Goal: Task Accomplishment & Management: Manage account settings

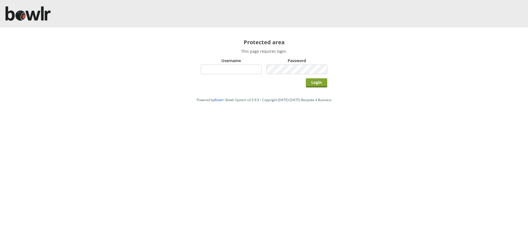
type input "hornseaindoorbowlsclub"
click at [314, 82] on input "Login" at bounding box center [316, 82] width 21 height 9
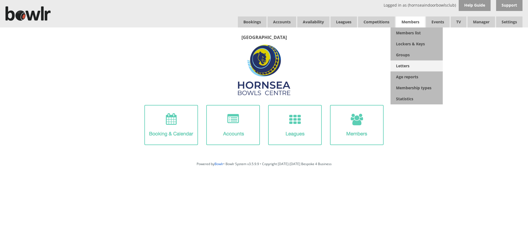
click at [404, 65] on link "Letters" at bounding box center [416, 65] width 52 height 11
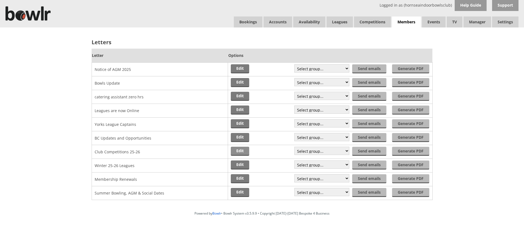
click at [241, 150] on link "Edit" at bounding box center [240, 151] width 18 height 9
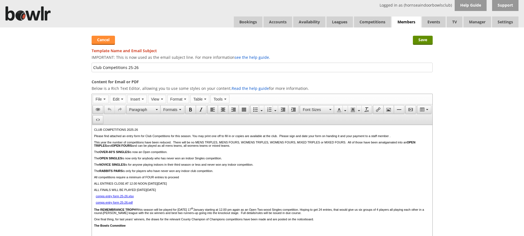
click at [104, 41] on link "Cancel" at bounding box center [103, 40] width 23 height 9
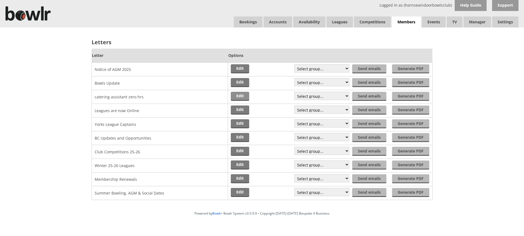
click at [240, 96] on link "Edit" at bounding box center [240, 96] width 18 height 9
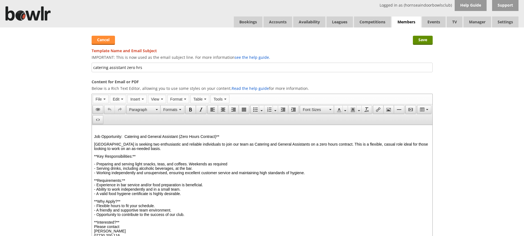
click at [109, 42] on link "Cancel" at bounding box center [103, 40] width 23 height 9
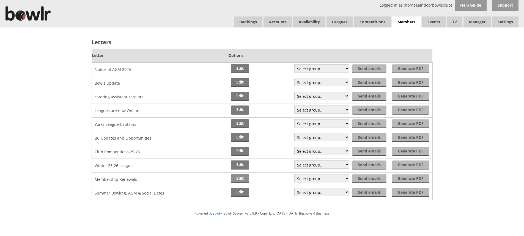
click at [238, 178] on link "Edit" at bounding box center [240, 178] width 18 height 9
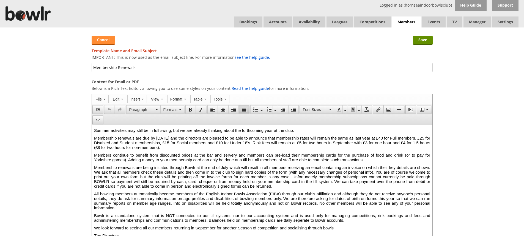
click at [108, 42] on link "Cancel" at bounding box center [103, 40] width 23 height 9
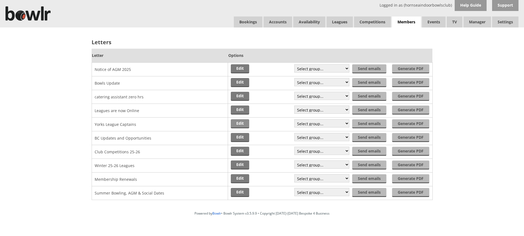
click at [242, 123] on link "Edit" at bounding box center [240, 123] width 18 height 9
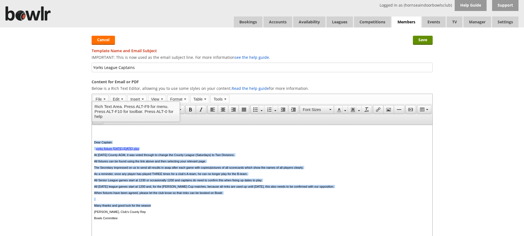
drag, startPoint x: 94, startPoint y: 144, endPoint x: 159, endPoint y: 207, distance: 90.0
click at [159, 207] on body "Dear Captain yorks fixture 2025-2026.xlsx At yesterday's County AGM, it was vot…" at bounding box center [262, 189] width 336 height 123
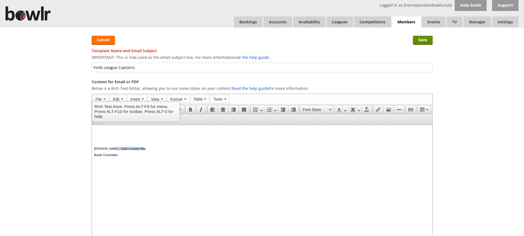
drag, startPoint x: 140, startPoint y: 149, endPoint x: 112, endPoint y: 151, distance: 28.9
click at [112, 150] on p "Paul Footitt, Club's County Rep" at bounding box center [262, 148] width 336 height 3
click at [97, 131] on p at bounding box center [262, 129] width 336 height 3
drag, startPoint x: 134, startPoint y: 67, endPoint x: 103, endPoint y: 72, distance: 31.7
click at [103, 72] on input "Yorks League Captains" at bounding box center [262, 68] width 341 height 10
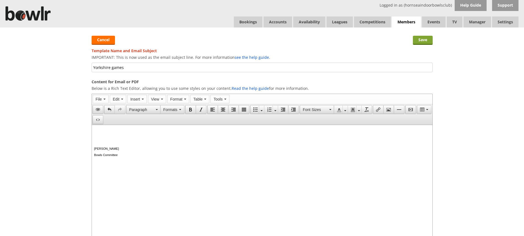
type input "Yorkshire games"
click at [416, 40] on input "Save" at bounding box center [423, 40] width 20 height 9
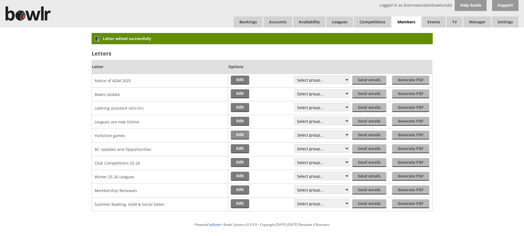
click at [238, 136] on link "Edit" at bounding box center [240, 135] width 18 height 9
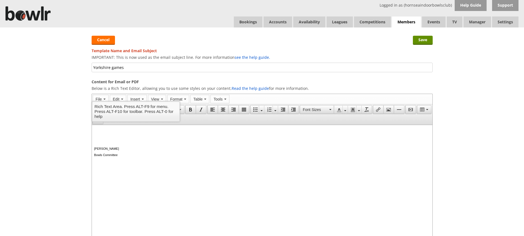
click at [95, 130] on p at bounding box center [262, 129] width 336 height 3
click at [106, 40] on link "Cancel" at bounding box center [103, 40] width 23 height 9
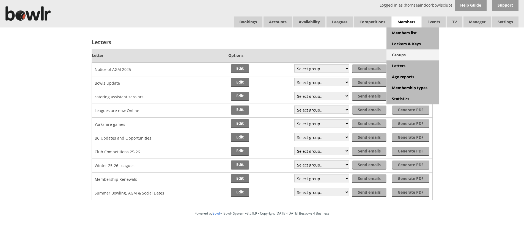
click at [401, 54] on link "Groups" at bounding box center [412, 54] width 52 height 11
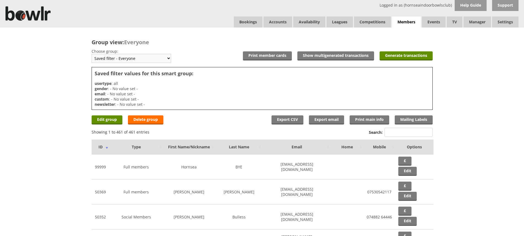
click at [167, 60] on select "Saved filter - Everyone Saved filter - Pending Saved filter - 6 Saved filter - …" at bounding box center [131, 58] width 79 height 9
select select "4"
click at [92, 54] on select "Saved filter - Everyone Saved filter - Pending Saved filter - 6 Saved filter - …" at bounding box center [131, 58] width 79 height 9
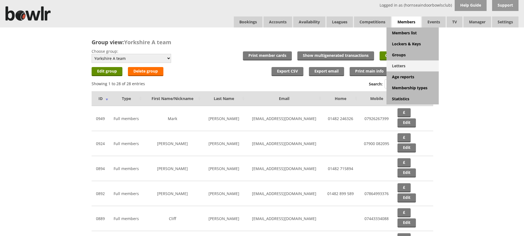
click at [396, 65] on link "Letters" at bounding box center [412, 65] width 52 height 11
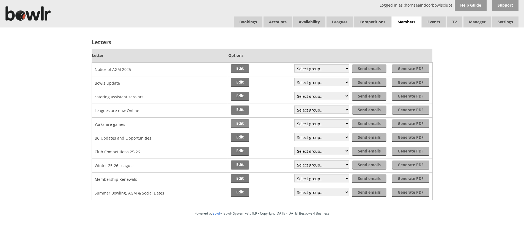
click at [239, 123] on link "Edit" at bounding box center [240, 123] width 18 height 9
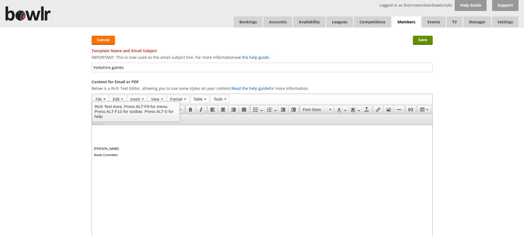
click at [97, 130] on p at bounding box center [262, 129] width 336 height 3
click at [95, 130] on p "Very briefly..." at bounding box center [262, 129] width 336 height 3
click at [94, 137] on p at bounding box center [262, 135] width 336 height 3
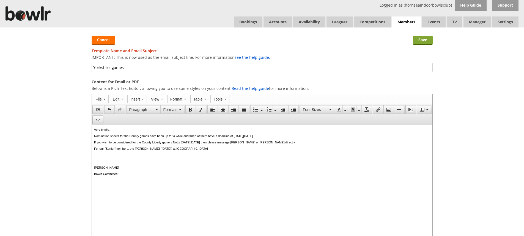
click at [415, 39] on input "Save" at bounding box center [423, 40] width 20 height 9
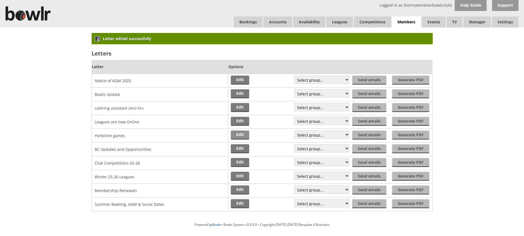
click at [237, 133] on link "Edit" at bounding box center [240, 135] width 18 height 9
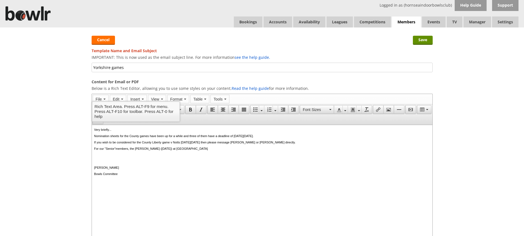
click at [229, 150] on p "For our "Senior"members, the John Dodsworth (Thursday 16th October) at Darlingt…" at bounding box center [262, 148] width 336 height 3
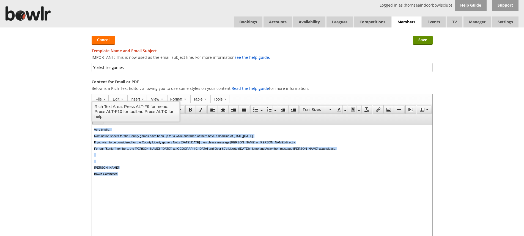
drag, startPoint x: 94, startPoint y: 130, endPoint x: 120, endPoint y: 174, distance: 51.4
click at [120, 174] on body "Very briefly... Nomination sheets for the County games have been up for a while…" at bounding box center [262, 167] width 336 height 79
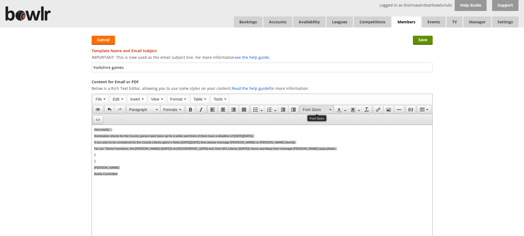
click at [329, 109] on icon "Font Sizes" at bounding box center [330, 109] width 2 height 1
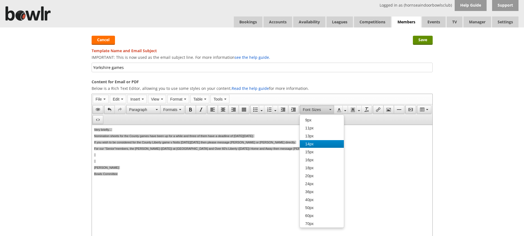
click at [314, 143] on div "14px" at bounding box center [322, 144] width 44 height 8
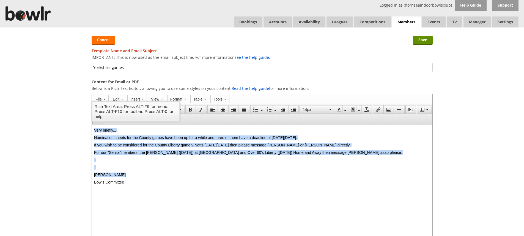
click at [260, 170] on p at bounding box center [262, 167] width 336 height 4
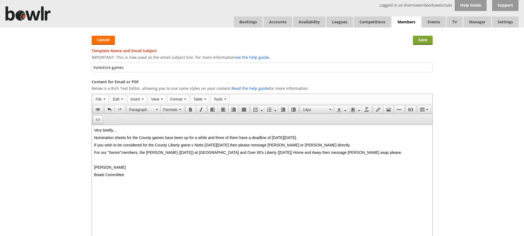
click at [418, 40] on input "Save" at bounding box center [423, 40] width 20 height 9
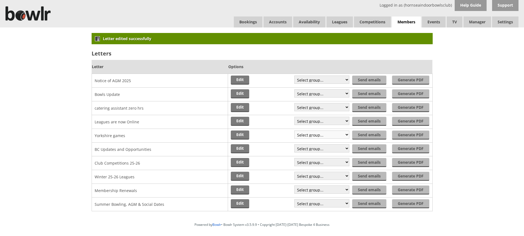
click at [345, 134] on select "Select group... Saved filter - Everyone Saved filter - Pending Saved filter - 6…" at bounding box center [321, 135] width 55 height 8
select select "4"
click at [294, 131] on select "Select group... Saved filter - Everyone Saved filter - Pending Saved filter - 6…" at bounding box center [321, 135] width 55 height 8
click at [374, 134] on input "Send emails" at bounding box center [370, 135] width 34 height 9
click at [244, 149] on link "Edit" at bounding box center [240, 148] width 18 height 9
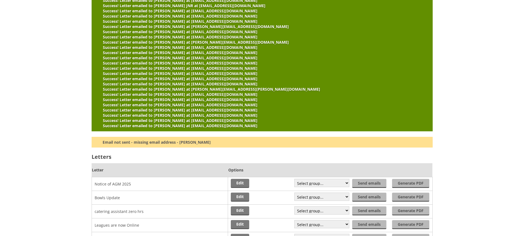
scroll to position [42, 0]
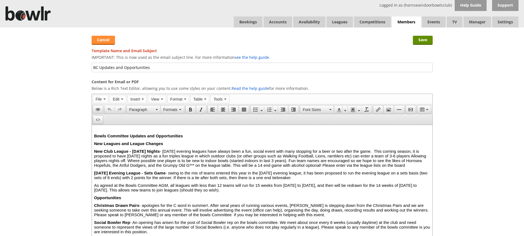
click at [106, 40] on link "Cancel" at bounding box center [103, 40] width 23 height 9
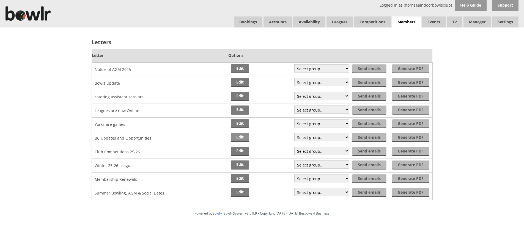
click at [238, 137] on link "Edit" at bounding box center [240, 137] width 18 height 9
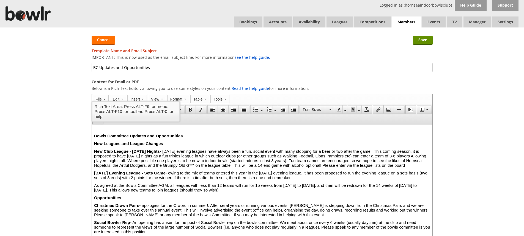
click at [95, 137] on strong "Bowls Committee Updates and Opportunities" at bounding box center [138, 136] width 89 height 5
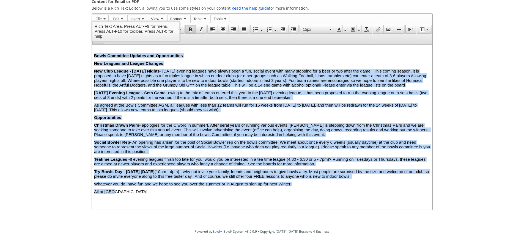
scroll to position [109, 0]
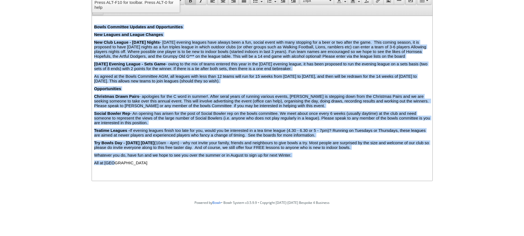
drag, startPoint x: 94, startPoint y: 27, endPoint x: 165, endPoint y: 175, distance: 163.4
click at [165, 165] on div "Bowls Committee Updates and Opportunities New Leagues and League Changes New Cl…" at bounding box center [262, 94] width 336 height 141
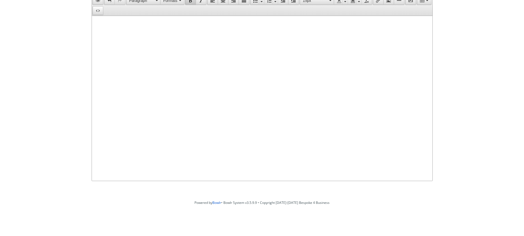
scroll to position [0, 0]
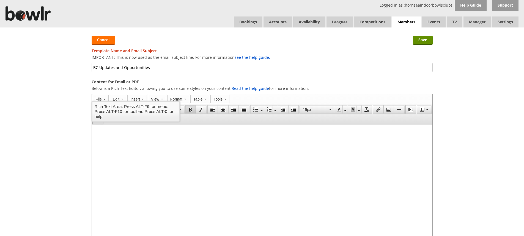
click at [100, 137] on p at bounding box center [262, 136] width 336 height 5
click at [104, 133] on html at bounding box center [262, 129] width 340 height 8
click at [332, 109] on button "Font Sizes" at bounding box center [317, 109] width 34 height 9
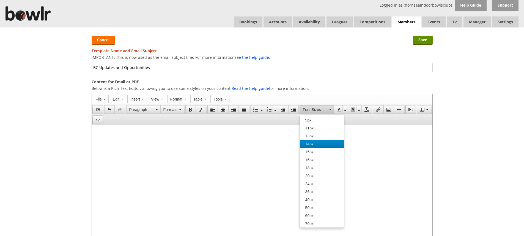
click at [314, 147] on div "14px" at bounding box center [322, 144] width 44 height 8
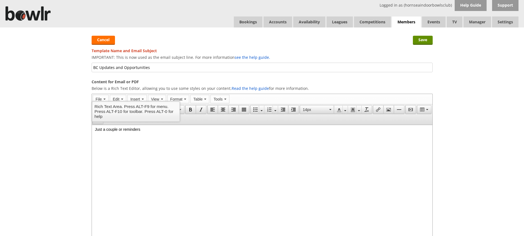
click at [126, 130] on span "﻿Just a couple or reminders" at bounding box center [117, 129] width 45 height 4
click at [127, 129] on span "Just a couple or reminde" at bounding box center [116, 129] width 43 height 4
click at [152, 127] on html "Just a couple of quick reminde" at bounding box center [262, 129] width 340 height 9
click at [147, 129] on span "Just a couple of quick reminde" at bounding box center [121, 129] width 52 height 4
drag, startPoint x: 94, startPoint y: 139, endPoint x: 110, endPoint y: 140, distance: 16.0
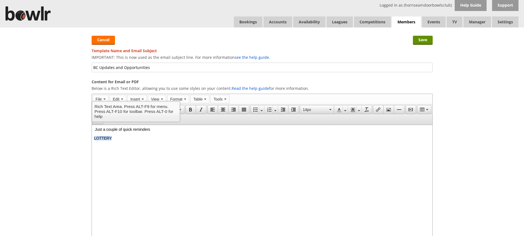
click at [110, 140] on span "LOTTERY" at bounding box center [103, 138] width 18 height 4
click at [112, 140] on div "LOTTERY" at bounding box center [262, 138] width 336 height 4
click at [236, 142] on span "The draw for the weekly lottery will usually take place on a Wednesday evening …" at bounding box center [165, 142] width 143 height 4
click at [238, 144] on span "The draw for the weekly lottery will usually take place on a Wednesday evening …" at bounding box center [166, 142] width 145 height 4
drag, startPoint x: 268, startPoint y: 144, endPoint x: 257, endPoint y: 146, distance: 11.4
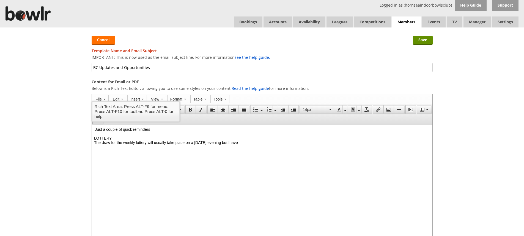
click at [257, 146] on html "Just a couple of quick reminders LOTTERY The draw for the weekly lottery will u…" at bounding box center [262, 136] width 340 height 22
drag, startPoint x: 366, startPoint y: 143, endPoint x: 358, endPoint y: 145, distance: 7.9
click at [354, 145] on span "The draw for the weekly lottery will usually take place on a Wednesday evening …" at bounding box center [224, 142] width 260 height 4
drag, startPoint x: 396, startPoint y: 144, endPoint x: 390, endPoint y: 145, distance: 6.3
click at [349, 145] on span "The draw for the weekly lottery will usually take place on a Wednesday evening …" at bounding box center [221, 142] width 255 height 4
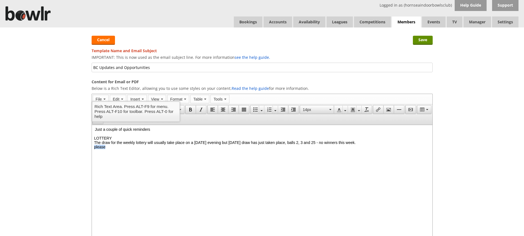
drag, startPoint x: 105, startPoint y: 149, endPoint x: 183, endPoint y: 275, distance: 148.3
click at [92, 150] on html "Just a couple of quick reminders LOTTERY The draw for the weekly lottery will u…" at bounding box center [262, 138] width 340 height 26
click at [95, 148] on span "Choose FIVE numbers between 1 and 28" at bounding box center [129, 147] width 71 height 4
click at [221, 149] on div "On one the envelopes, choose FIVE numbers between 1 and 28" at bounding box center [262, 147] width 336 height 4
click at [203, 149] on span "On one the envelopes, choose FIVE numbers between 1 and 28" at bounding box center [149, 147] width 110 height 4
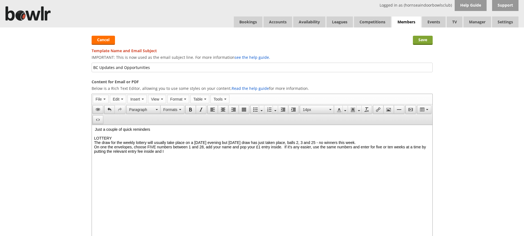
click at [422, 40] on input "Save" at bounding box center [423, 40] width 20 height 9
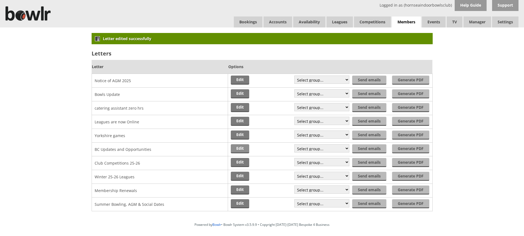
click at [238, 148] on link "Edit" at bounding box center [240, 148] width 18 height 9
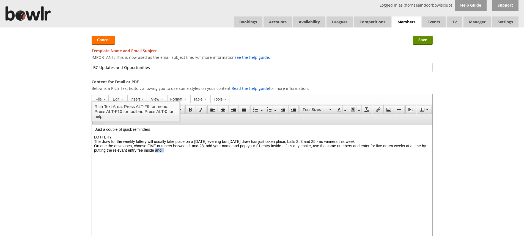
drag, startPoint x: 220, startPoint y: 152, endPoint x: 210, endPoint y: 155, distance: 10.3
click at [210, 155] on html "Just a couple of quick reminders LOTTERY The draw for the weekly lottery will u…" at bounding box center [262, 140] width 340 height 30
click at [214, 152] on span "On one the envelopes, choose FIVE numbers between 1 and 28, add your name and p…" at bounding box center [260, 148] width 332 height 9
click at [220, 153] on span "On one the envelopes, choose FIVE numbers between 1 and 28, add your name and p…" at bounding box center [260, 148] width 332 height 9
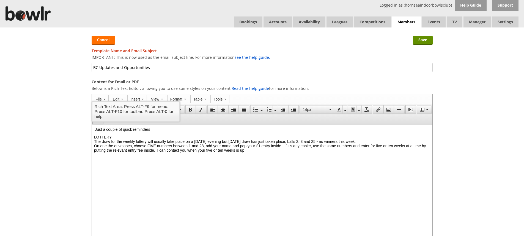
click at [314, 153] on span "On one the envelopes, choose FIVE numbers between 1 and 28, add your name and p…" at bounding box center [260, 148] width 332 height 9
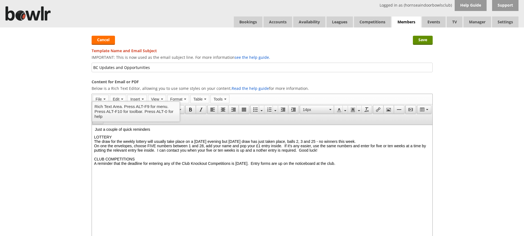
click at [328, 152] on span "On one the envelopes, choose FIVE numbers between 1 and 28, add your name and p…" at bounding box center [260, 148] width 332 height 9
click at [404, 166] on div "A reminder that the deadline for entering any of the Club Knockout Competitions…" at bounding box center [262, 163] width 336 height 4
click at [103, 138] on span "LOTTERY" at bounding box center [103, 137] width 18 height 4
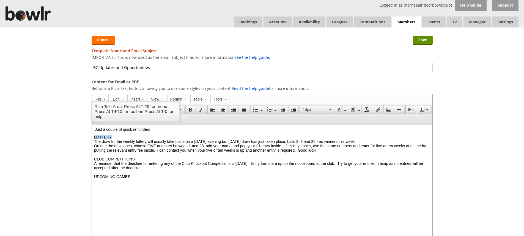
click at [103, 138] on span "LOTTERY" at bounding box center [103, 137] width 18 height 4
click at [189, 110] on icon "Bold" at bounding box center [190, 109] width 4 height 4
click at [114, 161] on span "CLUB COMPETITIONS" at bounding box center [114, 159] width 41 height 4
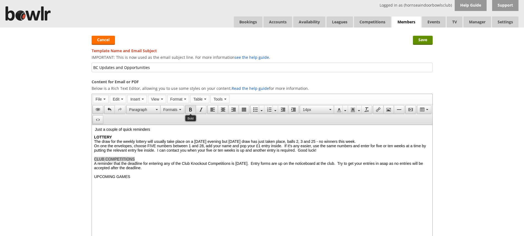
click at [187, 110] on button "Bold" at bounding box center [190, 109] width 10 height 9
click at [133, 179] on div "UPCOMING GAMES" at bounding box center [262, 177] width 336 height 4
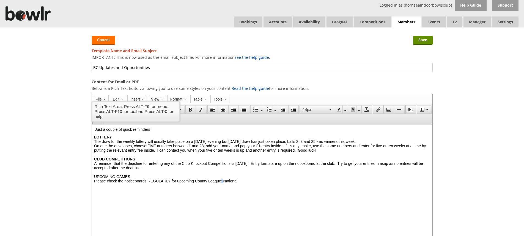
click at [233, 183] on span "Please check the noticeboards REGULARLY for upcoming County League?National" at bounding box center [165, 181] width 143 height 4
click at [252, 183] on div "Please check the noticeboards REGULARLY for upcoming County League/National" at bounding box center [262, 181] width 336 height 4
drag, startPoint x: 387, startPoint y: 186, endPoint x: 373, endPoint y: 187, distance: 14.6
click at [366, 183] on span "Please check the noticeboards REGULARLY for upcoming County League/National mat…" at bounding box center [230, 181] width 273 height 4
click at [393, 183] on div "Please check the noticeboards REGULARLY for upcoming County League/National mat…" at bounding box center [262, 181] width 336 height 4
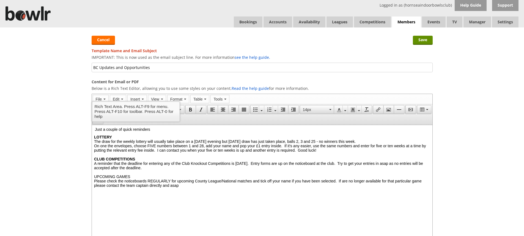
click at [132, 188] on span "Please check the noticeboards REGULARLY for upcoming County League/National mat…" at bounding box center [257, 183] width 327 height 9
click at [262, 188] on div "Please check the noticeboards REGULARLY for upcoming County League/National mat…" at bounding box center [262, 183] width 336 height 9
click at [95, 131] on span "Just a couple of quick reminders" at bounding box center [122, 129] width 55 height 4
click at [94, 148] on span "On one the envelopes, choose FIVE numbers between 1 and 28, add your name and p…" at bounding box center [260, 148] width 332 height 9
drag, startPoint x: 179, startPoint y: 148, endPoint x: 176, endPoint y: 147, distance: 3.4
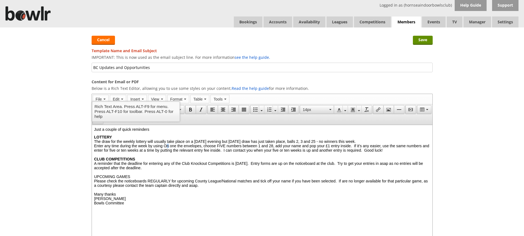
click at [176, 147] on span "Enter any time during the week by using On one the envelopes, choose FIVE numbe…" at bounding box center [261, 148] width 335 height 9
click at [210, 148] on span "Enter any time during the week by using one the envelopes, choose FIVE numbers …" at bounding box center [258, 148] width 329 height 9
click at [213, 148] on span "Enter any time during the week by using one the envelopes. choose FIVE numbers …" at bounding box center [259, 148] width 330 height 9
click at [381, 148] on span "Enter any time during the week by using one the envelopes. Choose FIVE numbers …" at bounding box center [259, 148] width 331 height 9
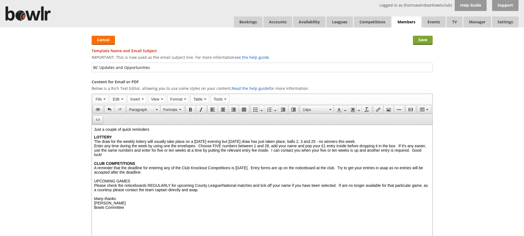
click at [424, 42] on input "Save" at bounding box center [423, 40] width 20 height 9
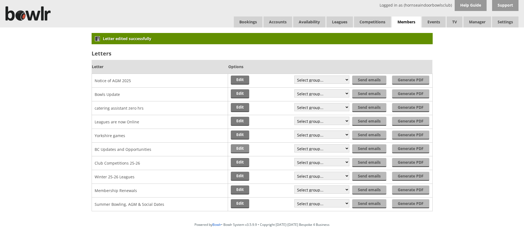
click at [242, 147] on link "Edit" at bounding box center [240, 148] width 18 height 9
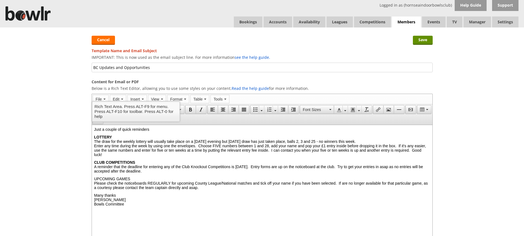
click at [112, 152] on span "Enter any time during the week by using one the envelopes. Choose FIVE numbers …" at bounding box center [260, 150] width 332 height 13
click at [128, 152] on span "Enter any time during the week by using one the envelopes. Choose FIVE numbers …" at bounding box center [261, 150] width 335 height 13
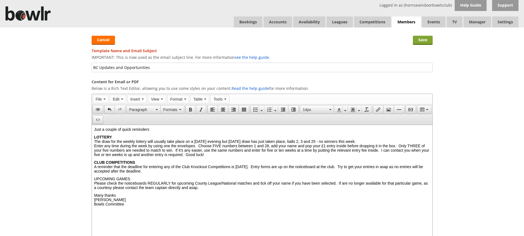
click at [422, 42] on input "Save" at bounding box center [423, 40] width 20 height 9
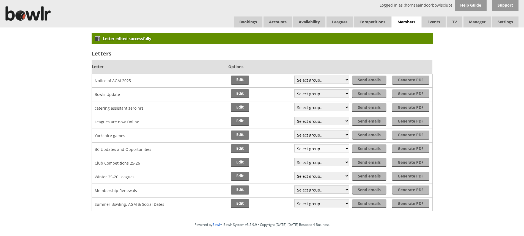
click at [345, 148] on select "Select group... Saved filter - Everyone Saved filter - Pending Saved filter - 6…" at bounding box center [321, 148] width 55 height 8
select select "30"
click at [294, 144] on select "Select group... Saved filter - Everyone Saved filter - Pending Saved filter - 6…" at bounding box center [321, 148] width 55 height 8
click at [369, 148] on input "Send emails" at bounding box center [370, 148] width 34 height 9
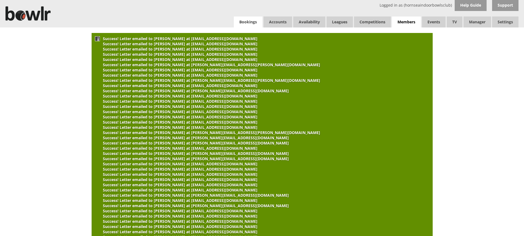
click at [253, 23] on link "Bookings" at bounding box center [248, 21] width 29 height 11
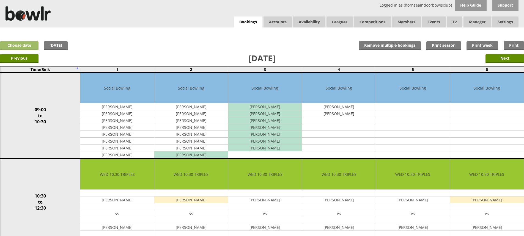
click at [23, 46] on link "Choose date" at bounding box center [19, 45] width 38 height 9
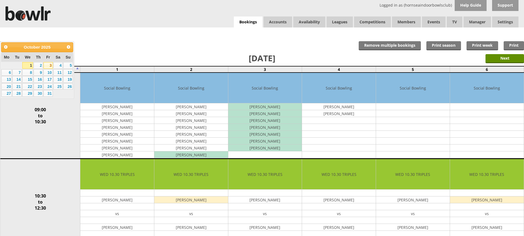
click at [50, 66] on link "3" at bounding box center [47, 65] width 9 height 7
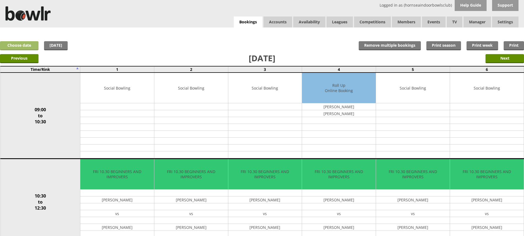
click at [22, 45] on link "Choose date" at bounding box center [19, 45] width 38 height 9
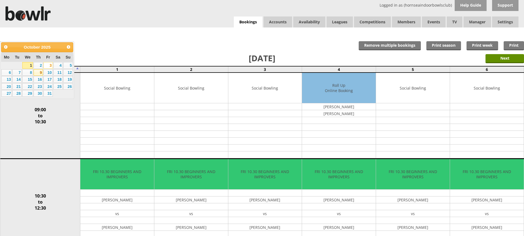
click at [38, 73] on link "9" at bounding box center [38, 72] width 9 height 7
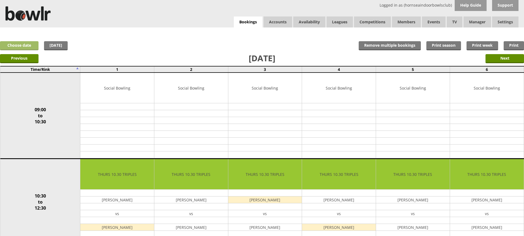
click at [21, 46] on link "Choose date" at bounding box center [19, 45] width 38 height 9
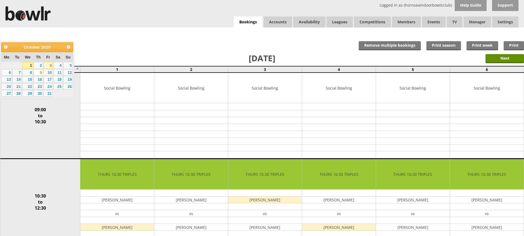
click at [48, 65] on link "3" at bounding box center [47, 65] width 9 height 7
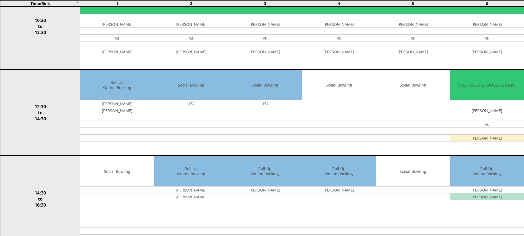
scroll to position [190, 0]
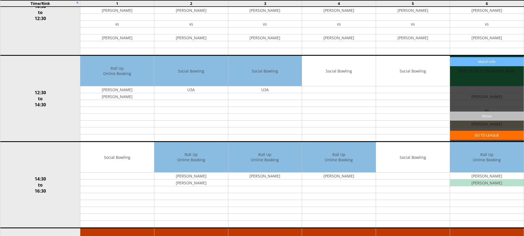
click at [486, 116] on input "Move" at bounding box center [487, 116] width 74 height 9
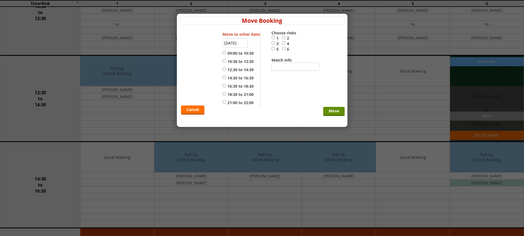
click at [224, 77] on input "14:30 to 16:30" at bounding box center [224, 77] width 4 height 4
radio input "true"
click at [233, 45] on input "03-10-2025" at bounding box center [234, 43] width 25 height 10
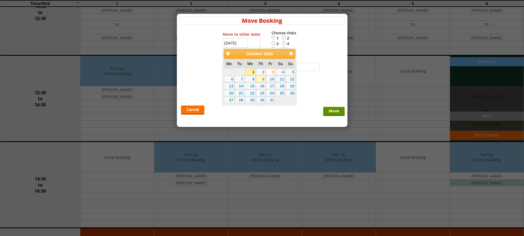
click at [261, 79] on link "9" at bounding box center [260, 79] width 9 height 7
type input "09-10-2025"
radio input "false"
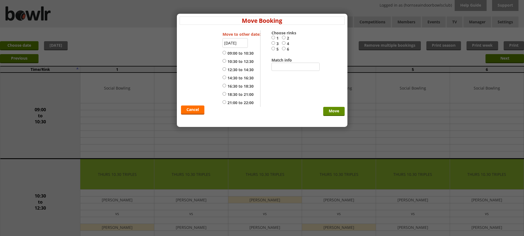
click at [231, 79] on label "14:30 to 16:30" at bounding box center [237, 77] width 31 height 5
click at [226, 79] on input "14:30 to 16:30" at bounding box center [224, 77] width 4 height 4
radio input "true"
click at [283, 49] on input "6" at bounding box center [284, 48] width 4 height 4
radio input "true"
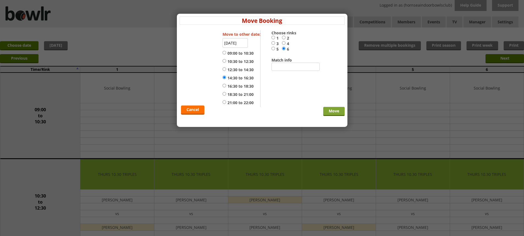
click at [335, 111] on input "Move" at bounding box center [333, 111] width 21 height 9
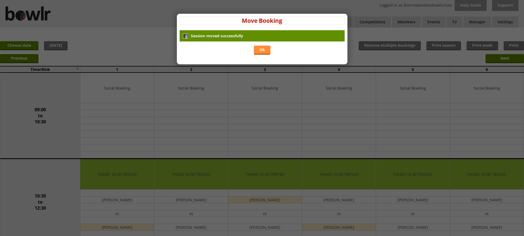
click at [266, 50] on link "Ok" at bounding box center [262, 50] width 16 height 9
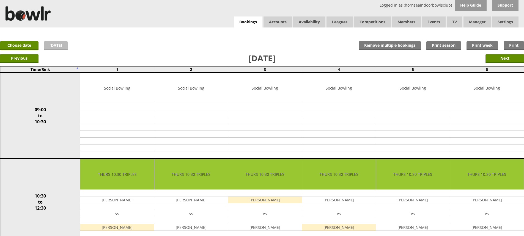
click at [64, 45] on link "[DATE]" at bounding box center [56, 45] width 24 height 9
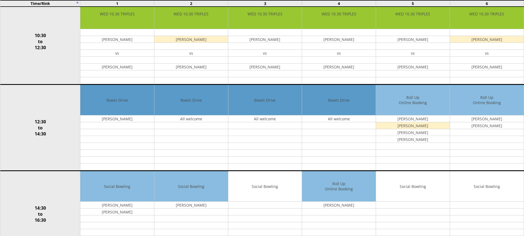
scroll to position [164, 0]
